Goal: Find specific page/section: Find specific page/section

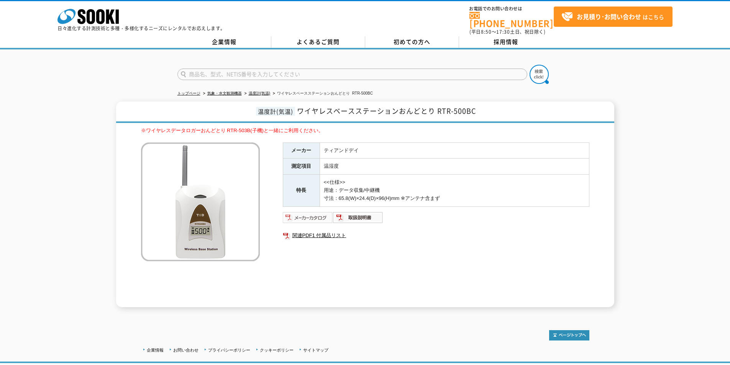
click at [302, 213] on img at bounding box center [308, 218] width 50 height 12
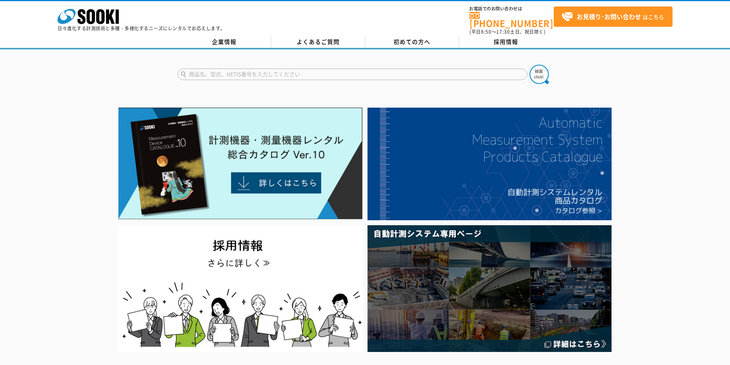
click at [241, 71] on input "text" at bounding box center [352, 74] width 350 height 11
type input "RTR"
click at [530, 65] on button at bounding box center [539, 74] width 19 height 19
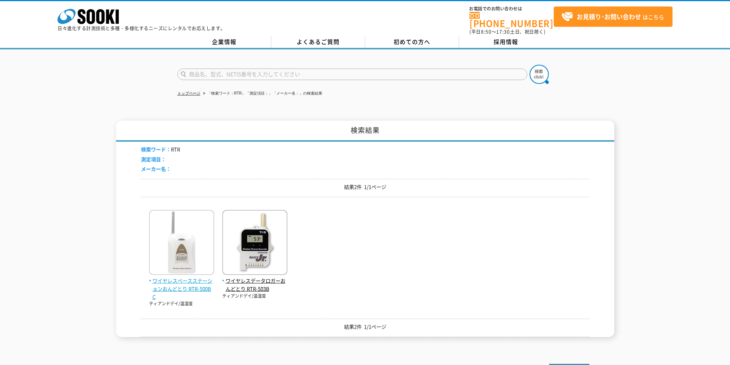
click at [179, 268] on img at bounding box center [181, 243] width 65 height 67
click at [182, 277] on span "ワイヤレスベースステーションおんどとり RTR-500BC" at bounding box center [181, 289] width 65 height 24
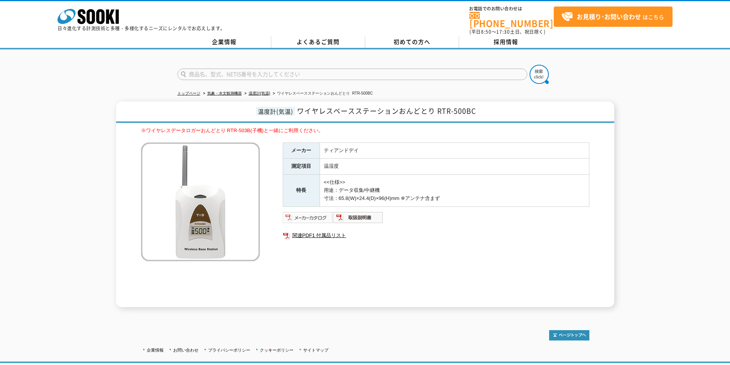
click at [307, 215] on img at bounding box center [308, 218] width 50 height 12
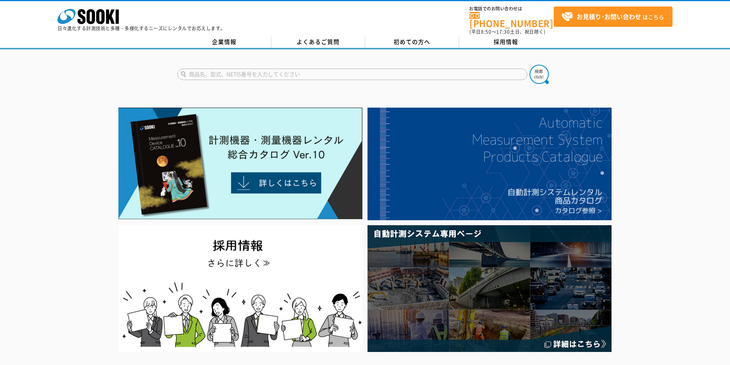
click at [295, 69] on input "text" at bounding box center [352, 74] width 350 height 11
type input "503"
click at [530, 65] on button at bounding box center [539, 74] width 19 height 19
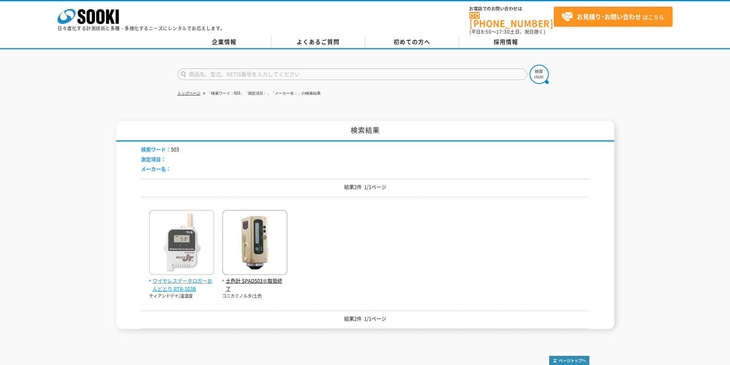
click at [200, 269] on img at bounding box center [181, 243] width 65 height 67
click at [182, 277] on span "ワイヤレスデータロガーおんどとり RTR-503B" at bounding box center [181, 285] width 65 height 16
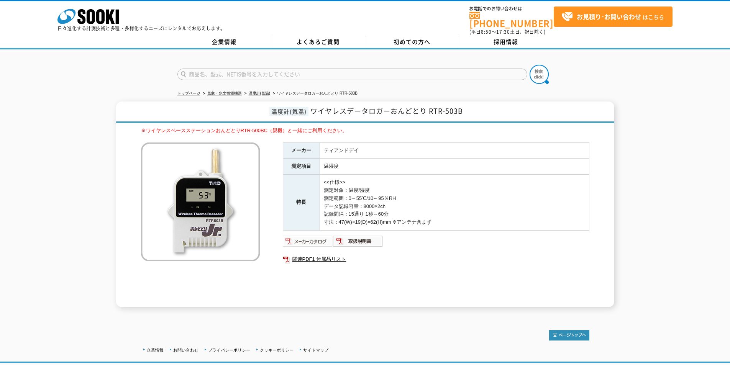
click at [309, 239] on img at bounding box center [308, 241] width 50 height 12
